Goal: Task Accomplishment & Management: Complete application form

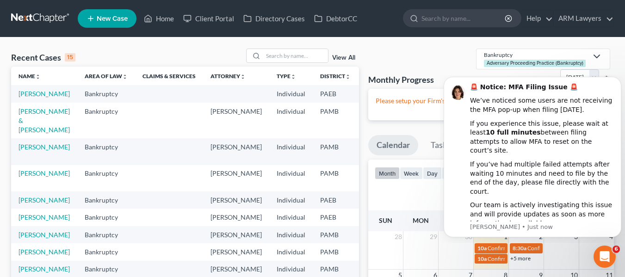
click at [431, 53] on div "Monthly Progress Bankruptcy Adversary Proceeding Practice (Bankruptcy) Bankrupt…" at bounding box center [490, 69] width 245 height 40
click at [27, 127] on link "[PERSON_NAME] & [PERSON_NAME]" at bounding box center [43, 120] width 51 height 26
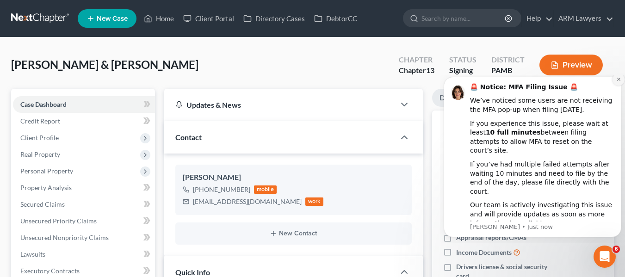
click at [619, 82] on icon "Dismiss notification" at bounding box center [618, 79] width 5 height 5
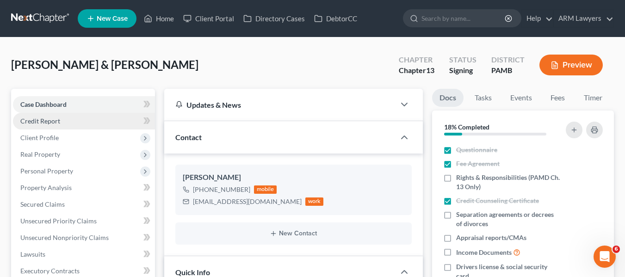
click at [51, 121] on span "Credit Report" at bounding box center [40, 121] width 40 height 8
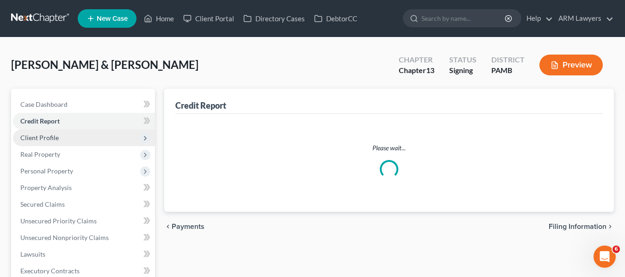
click at [47, 137] on span "Client Profile" at bounding box center [39, 138] width 38 height 8
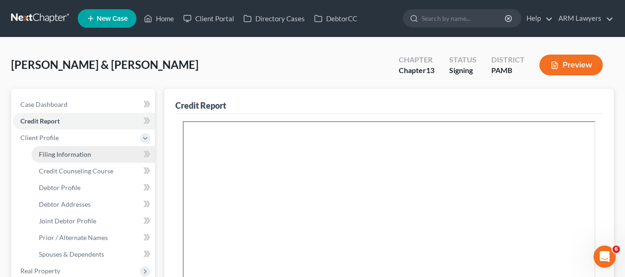
click at [52, 158] on span "Filing Information" at bounding box center [65, 154] width 52 height 8
select select "1"
select select "3"
select select "68"
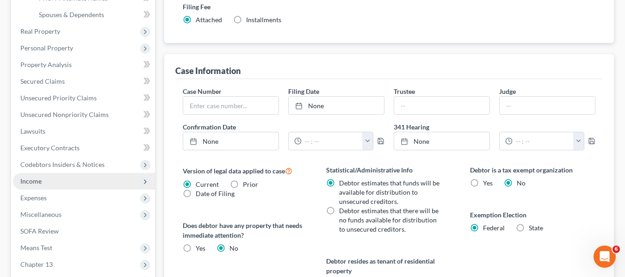
scroll to position [231, 0]
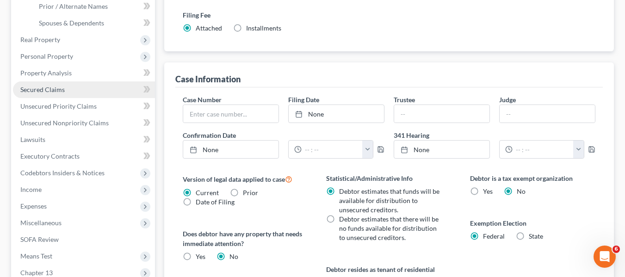
click at [49, 93] on span "Secured Claims" at bounding box center [42, 90] width 44 height 8
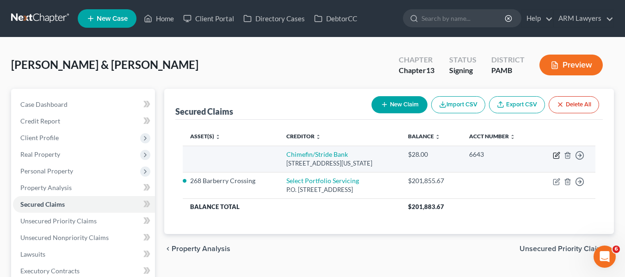
click at [556, 154] on icon "button" at bounding box center [557, 154] width 4 height 4
select select "4"
select select "1"
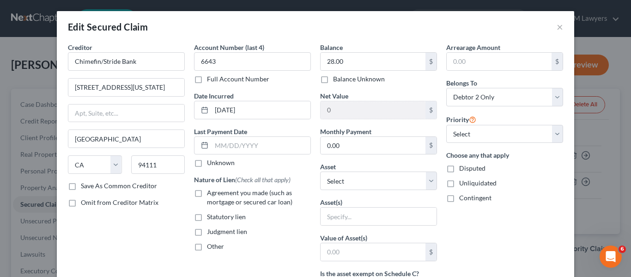
click at [593, 207] on div "Edit Secured Claim × Creditor * Chimefin/Stride Bank [GEOGRAPHIC_DATA][US_STATE…" at bounding box center [315, 138] width 631 height 277
click at [558, 27] on button "×" at bounding box center [560, 26] width 6 height 11
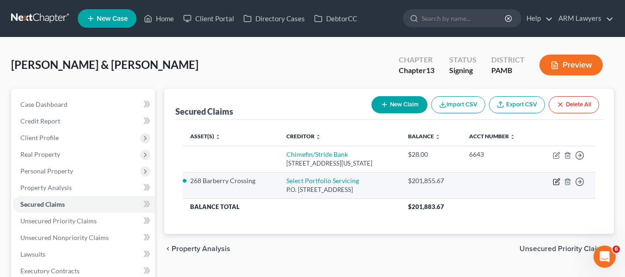
click at [555, 183] on icon "button" at bounding box center [557, 180] width 4 height 4
select select "46"
select select "2"
select select "0"
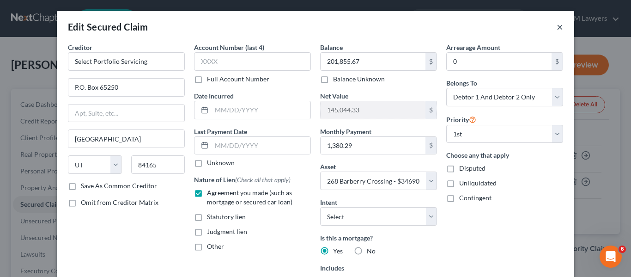
click at [557, 26] on button "×" at bounding box center [560, 26] width 6 height 11
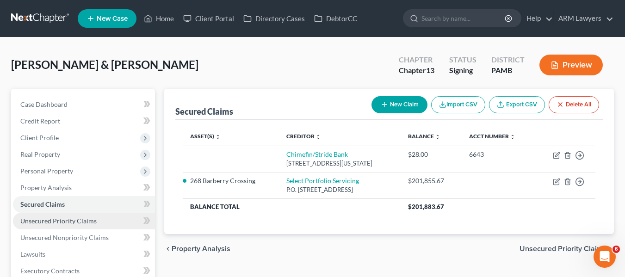
scroll to position [46, 0]
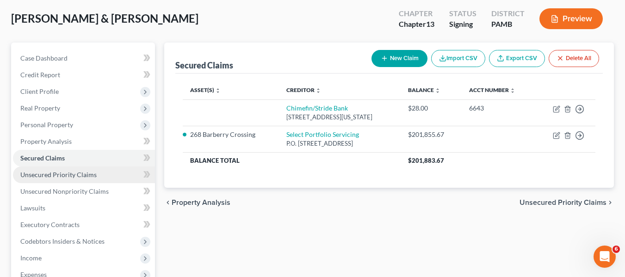
click at [83, 179] on link "Unsecured Priority Claims" at bounding box center [84, 174] width 142 height 17
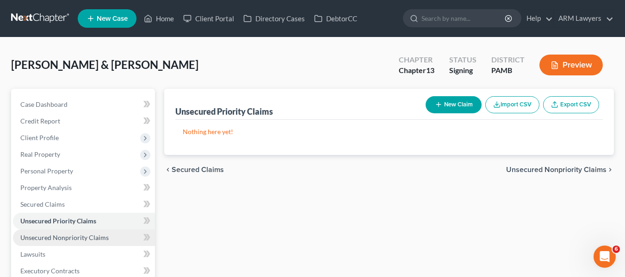
click at [76, 235] on span "Unsecured Nonpriority Claims" at bounding box center [64, 237] width 88 height 8
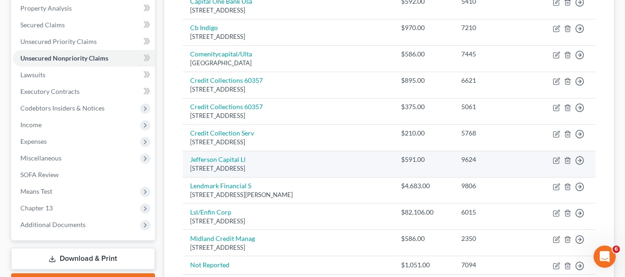
scroll to position [91, 0]
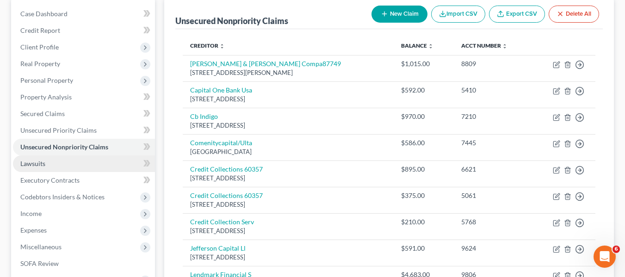
click at [49, 169] on link "Lawsuits" at bounding box center [84, 163] width 142 height 17
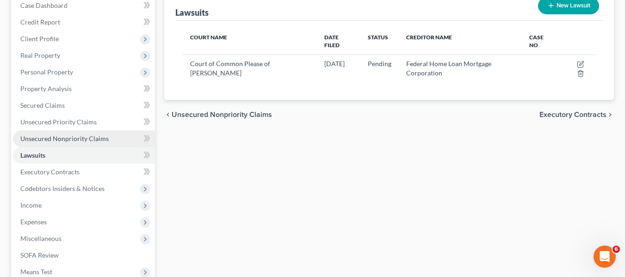
scroll to position [139, 0]
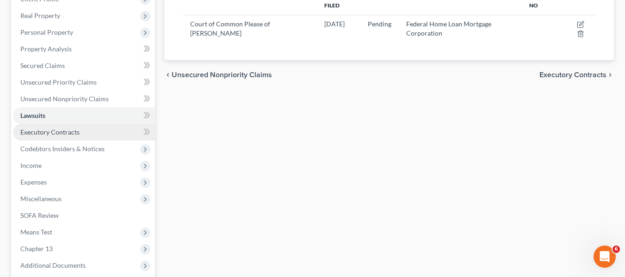
click at [56, 136] on link "Executory Contracts" at bounding box center [84, 132] width 142 height 17
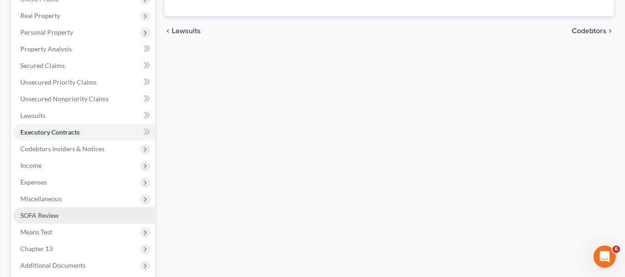
click at [52, 212] on span "SOFA Review" at bounding box center [39, 215] width 38 height 8
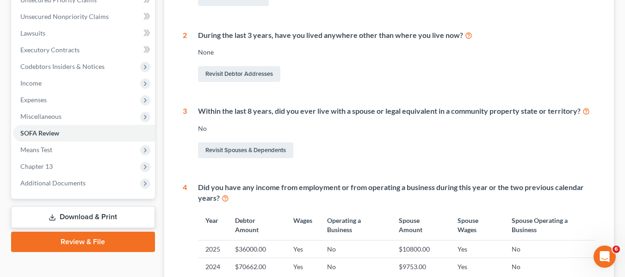
scroll to position [277, 0]
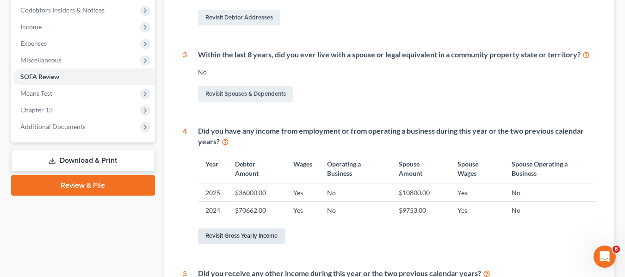
click at [225, 232] on link "Revisit Gross Yearly Income" at bounding box center [241, 236] width 87 height 16
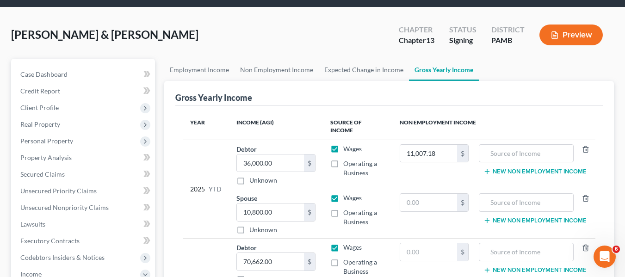
scroll to position [46, 0]
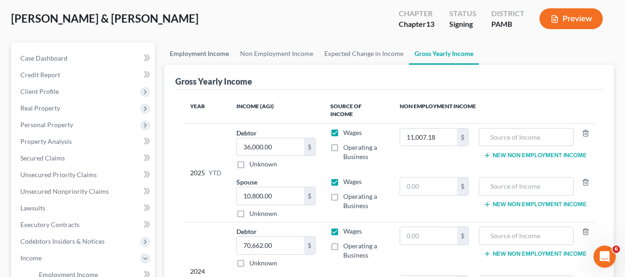
click at [191, 51] on link "Employment Income" at bounding box center [199, 54] width 70 height 22
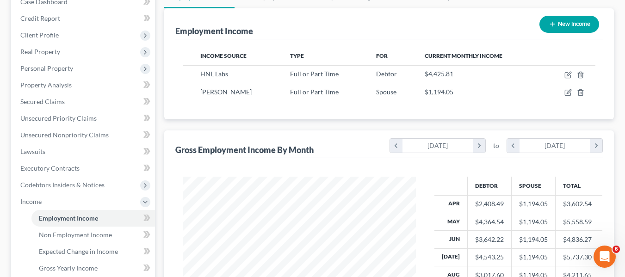
scroll to position [46, 0]
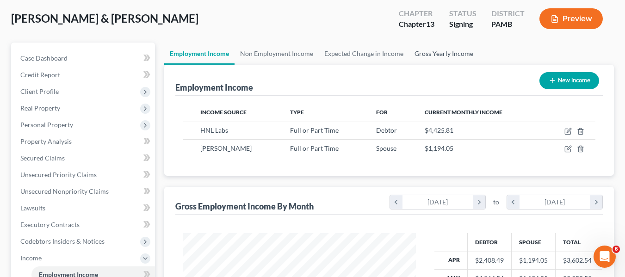
click at [439, 55] on link "Gross Yearly Income" at bounding box center [444, 54] width 70 height 22
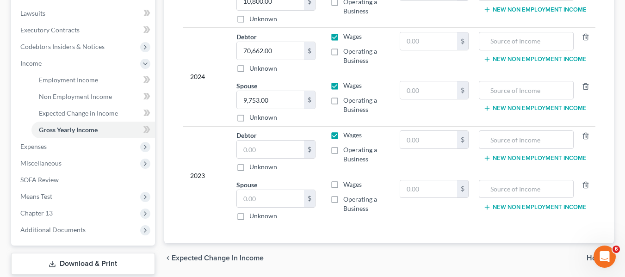
scroll to position [185, 0]
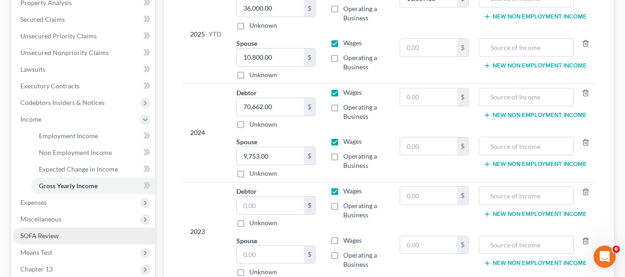
click at [48, 240] on link "SOFA Review" at bounding box center [84, 235] width 142 height 17
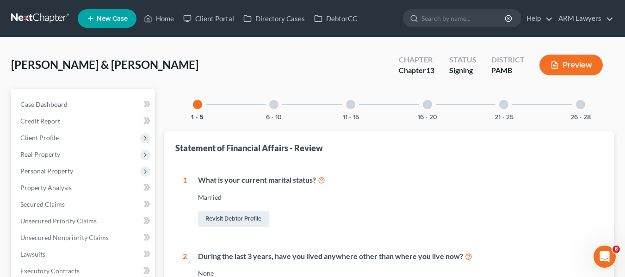
click at [274, 104] on div at bounding box center [273, 104] width 9 height 9
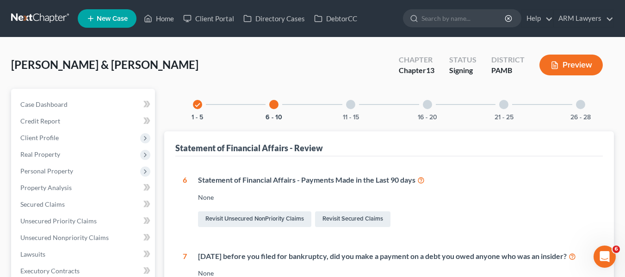
click at [354, 104] on div at bounding box center [350, 104] width 9 height 9
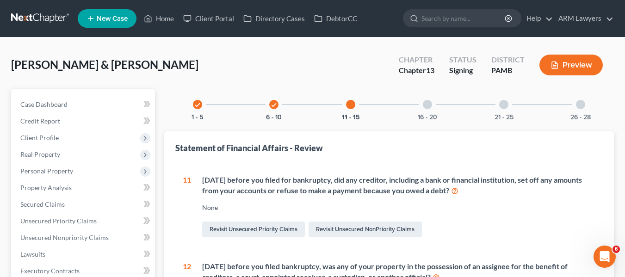
click at [430, 104] on div at bounding box center [427, 104] width 9 height 9
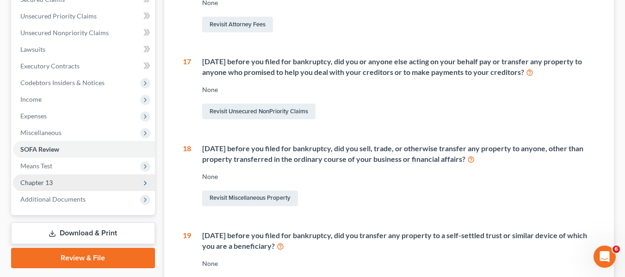
scroll to position [231, 0]
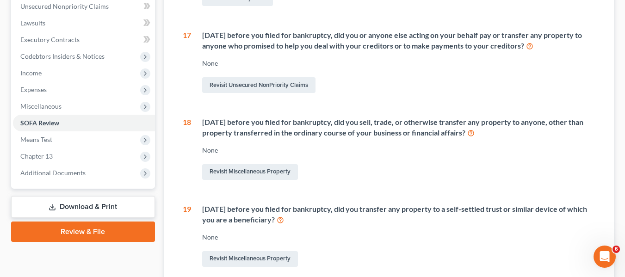
click at [65, 198] on link "Download & Print" at bounding box center [83, 207] width 144 height 22
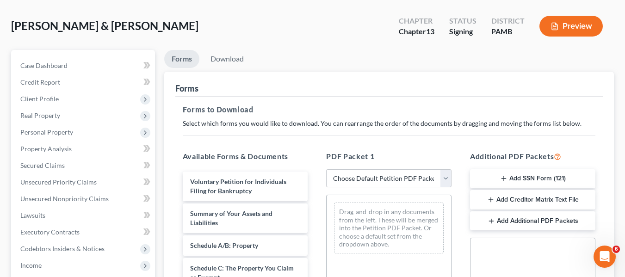
scroll to position [92, 0]
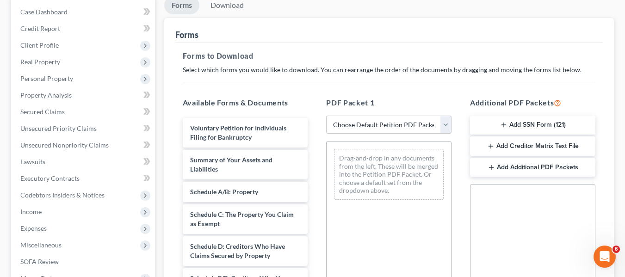
click at [343, 130] on select "Choose Default Petition PDF Packet Complete Bankruptcy Petition (all forms and …" at bounding box center [388, 125] width 125 height 18
select select "0"
click at [326, 116] on select "Choose Default Petition PDF Packet Complete Bankruptcy Petition (all forms and …" at bounding box center [388, 125] width 125 height 18
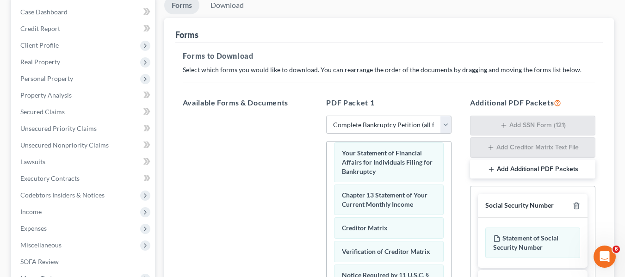
scroll to position [370, 0]
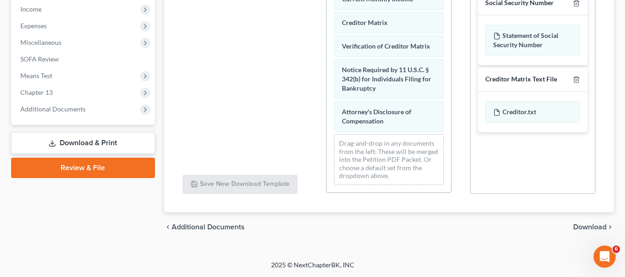
click at [581, 227] on span "Download" at bounding box center [589, 226] width 33 height 7
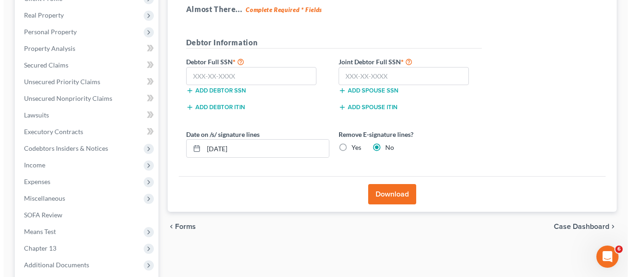
scroll to position [139, 0]
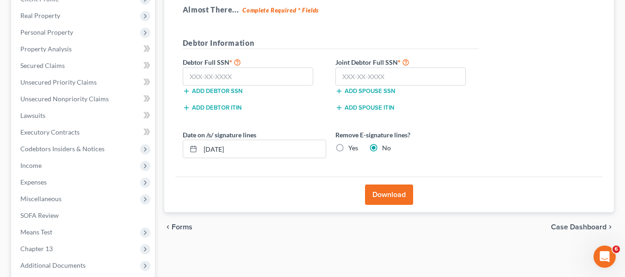
click at [348, 146] on label "Yes" at bounding box center [353, 147] width 10 height 9
click at [352, 146] on input "Yes" at bounding box center [355, 146] width 6 height 6
radio input "true"
radio input "false"
click at [385, 196] on button "Download" at bounding box center [389, 194] width 48 height 20
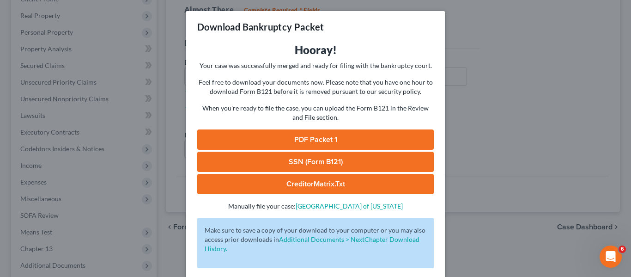
click at [324, 137] on link "PDF Packet 1" at bounding box center [315, 139] width 237 height 20
